Goal: Task Accomplishment & Management: Use online tool/utility

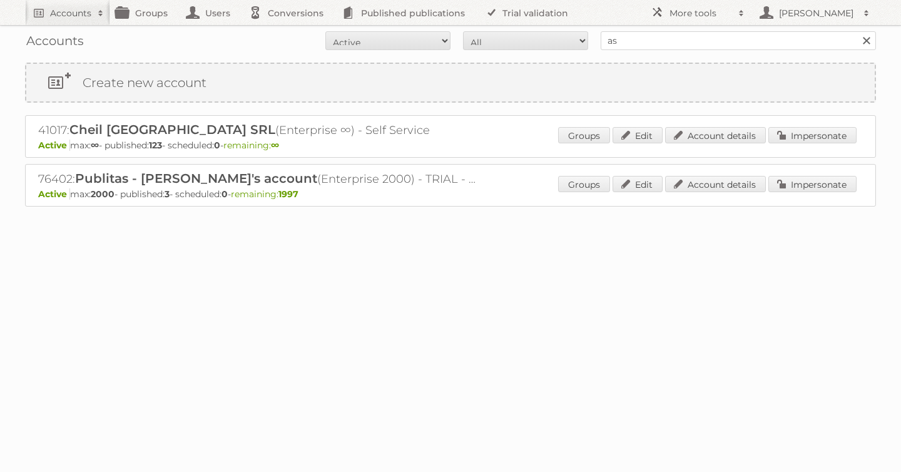
type input "a"
type input "[PERSON_NAME]"
click at [857, 31] on input "Search" at bounding box center [866, 40] width 19 height 19
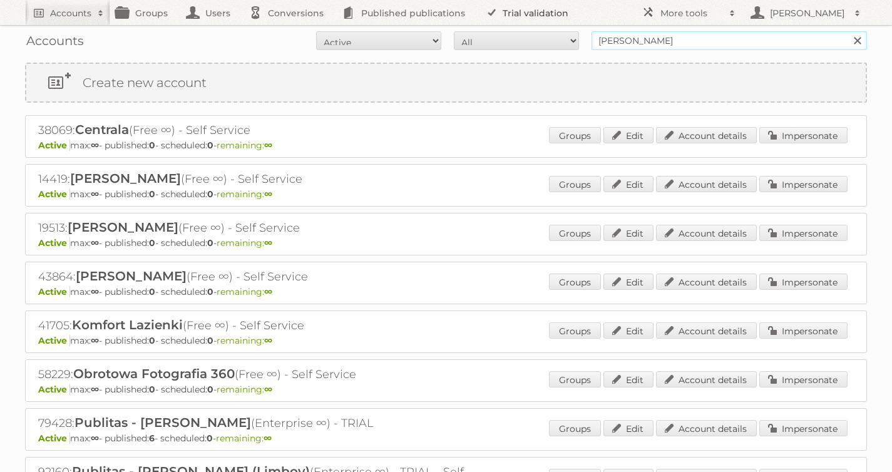
drag, startPoint x: 680, startPoint y: 43, endPoint x: 481, endPoint y: 24, distance: 199.9
click at [481, 24] on body "Accounts Search Advanced Search Create new account Groups Users Conversions Pub…" at bounding box center [446, 236] width 892 height 472
paste input ".[EMAIL_ADDRESS][DOMAIN_NAME]"
type input "[PERSON_NAME][EMAIL_ADDRESS][DOMAIN_NAME]"
click at [847, 31] on input "Search" at bounding box center [856, 40] width 19 height 19
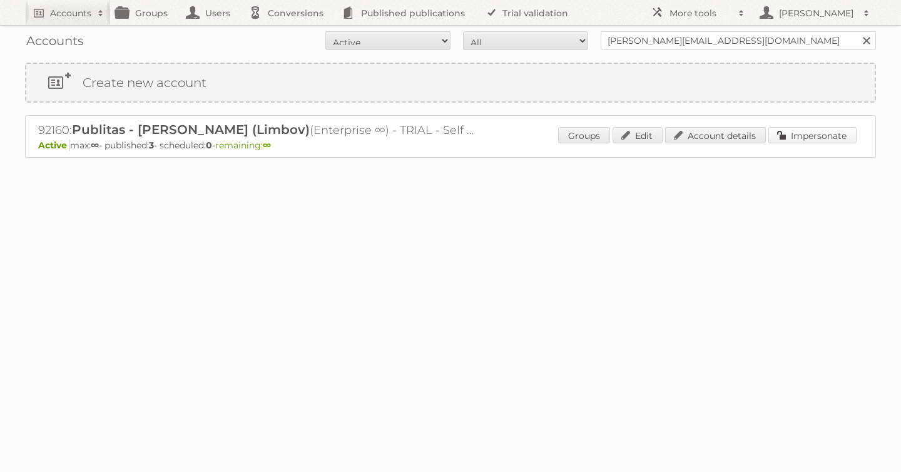
click at [802, 136] on link "Impersonate" at bounding box center [813, 135] width 88 height 16
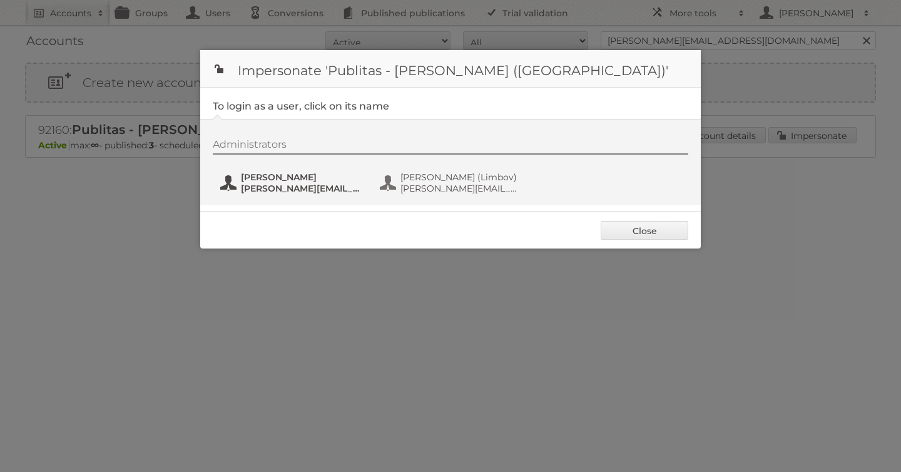
click at [284, 189] on span "[PERSON_NAME][EMAIL_ADDRESS][DOMAIN_NAME]" at bounding box center [301, 188] width 121 height 11
